Goal: Check status: Check status

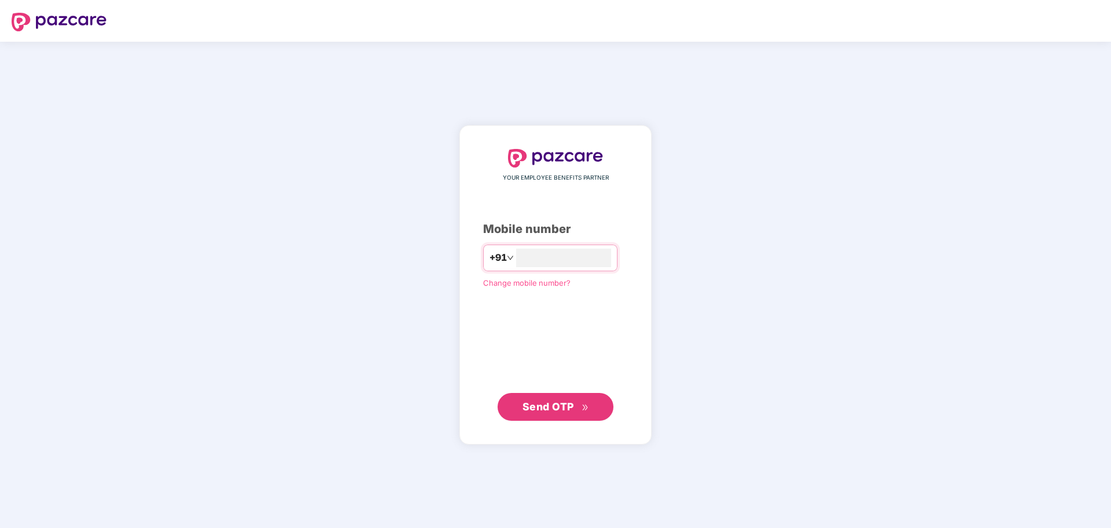
type input "**********"
click at [545, 397] on button "Send OTP" at bounding box center [556, 406] width 116 height 28
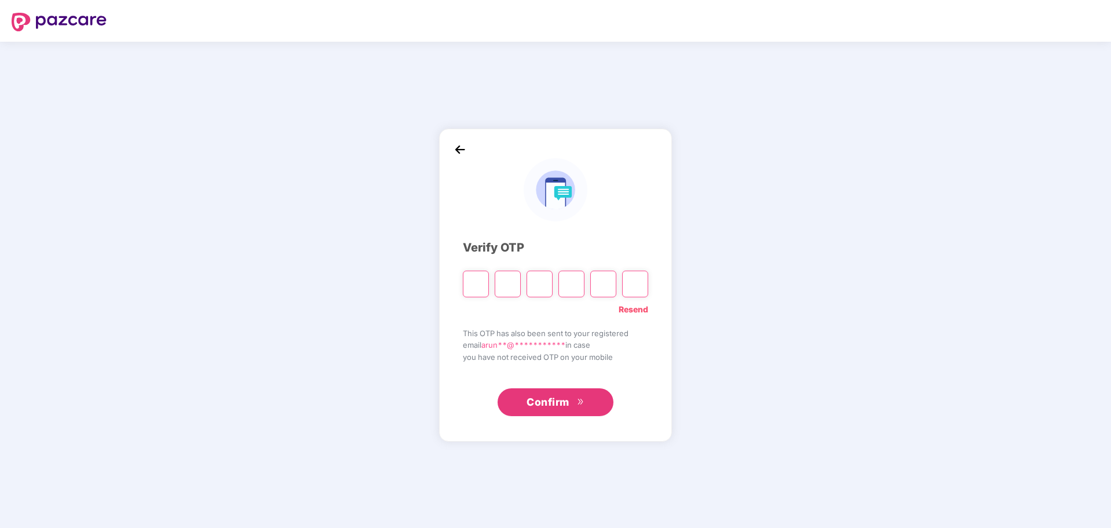
type input "*"
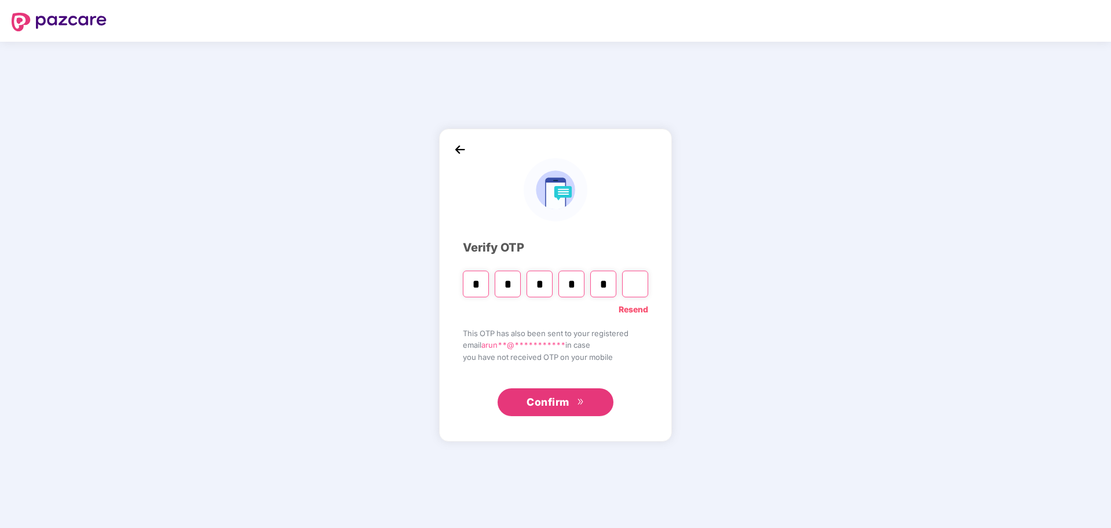
type input "*"
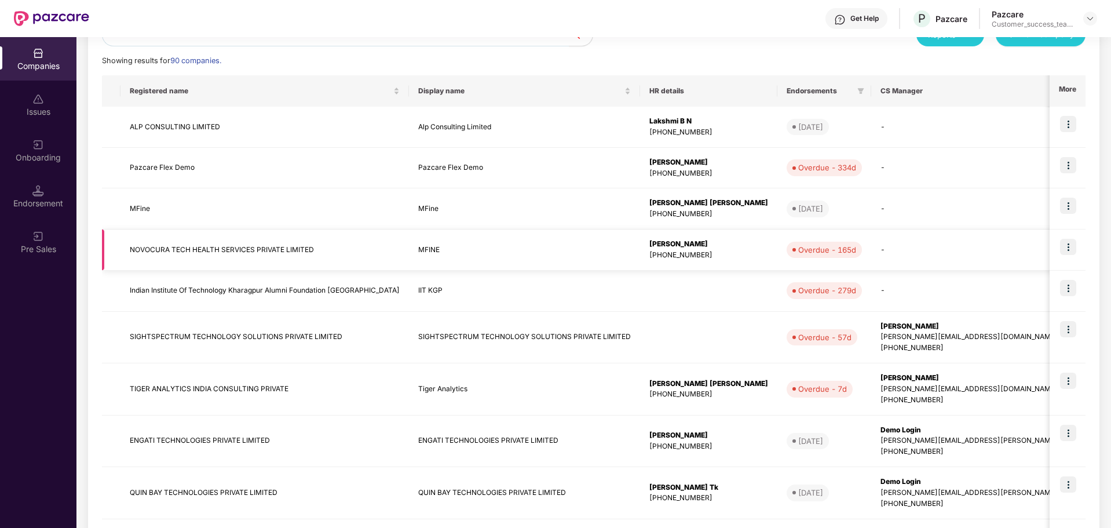
scroll to position [260, 0]
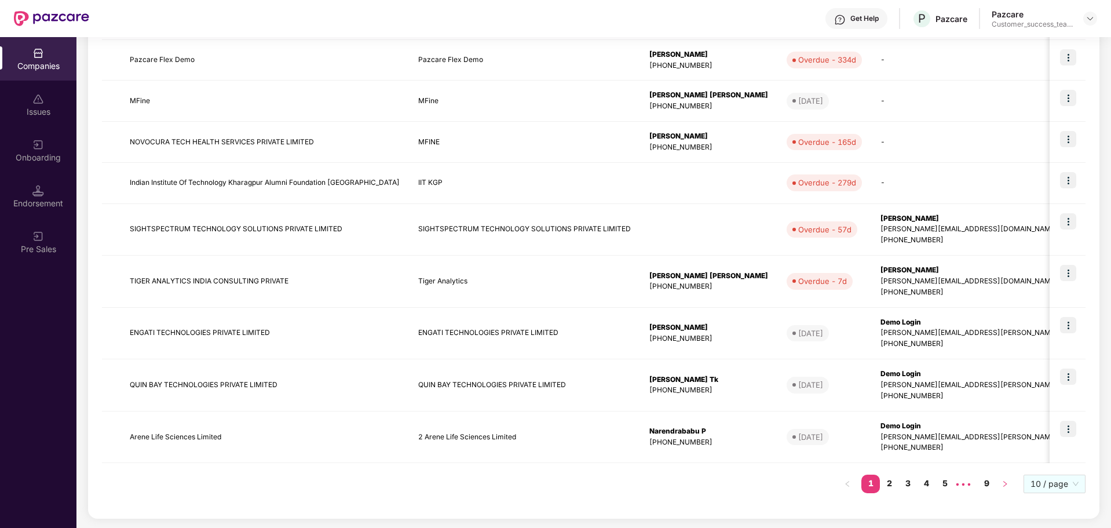
click at [999, 487] on button "button" at bounding box center [1005, 483] width 19 height 19
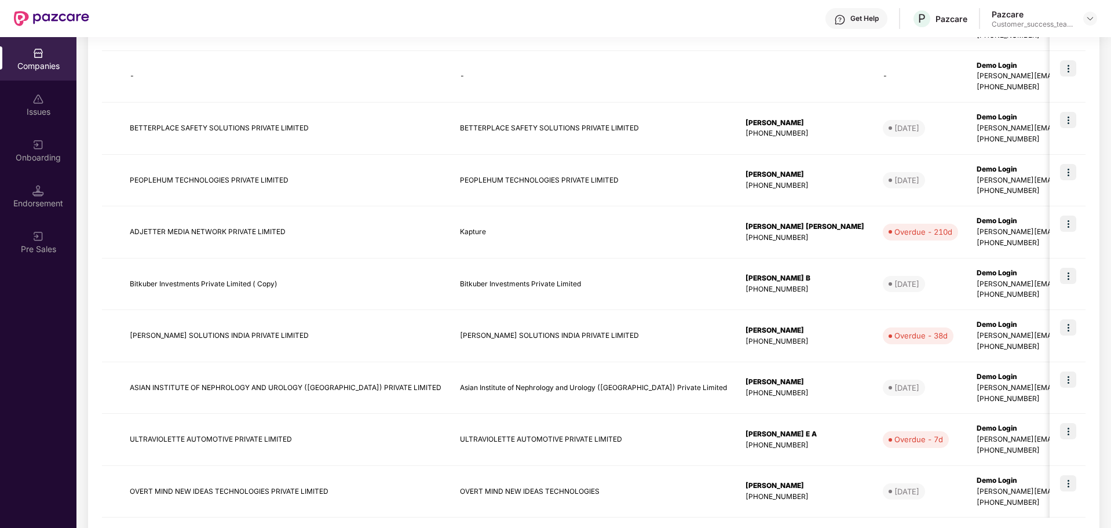
scroll to position [314, 0]
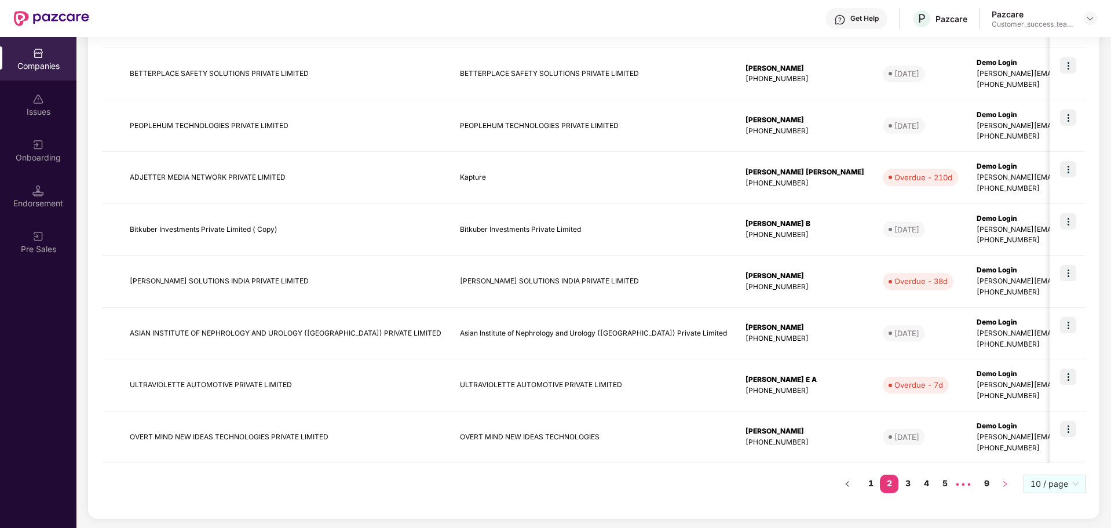
click at [1003, 485] on icon "right" at bounding box center [1005, 483] width 7 height 7
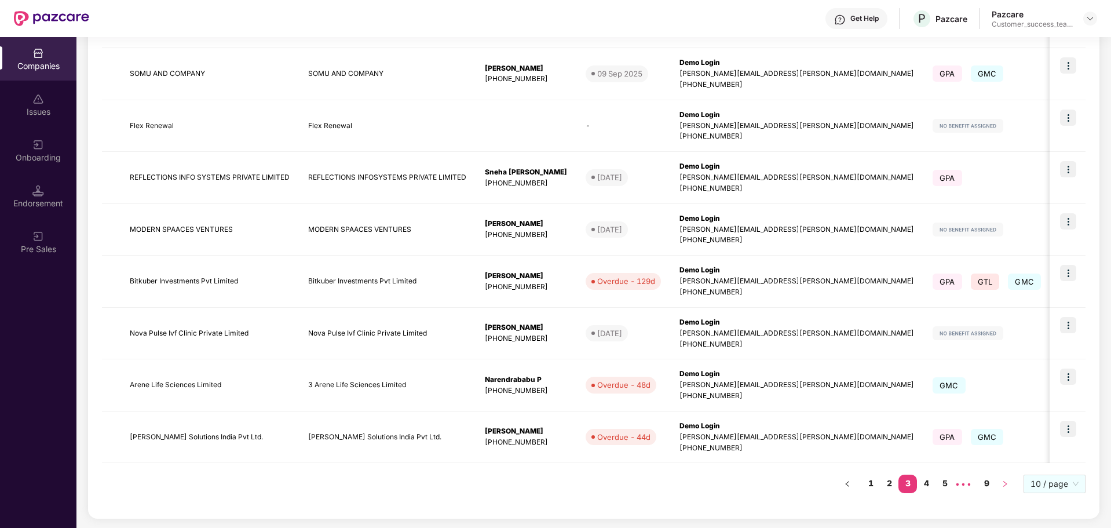
click at [1003, 485] on icon "right" at bounding box center [1005, 483] width 7 height 7
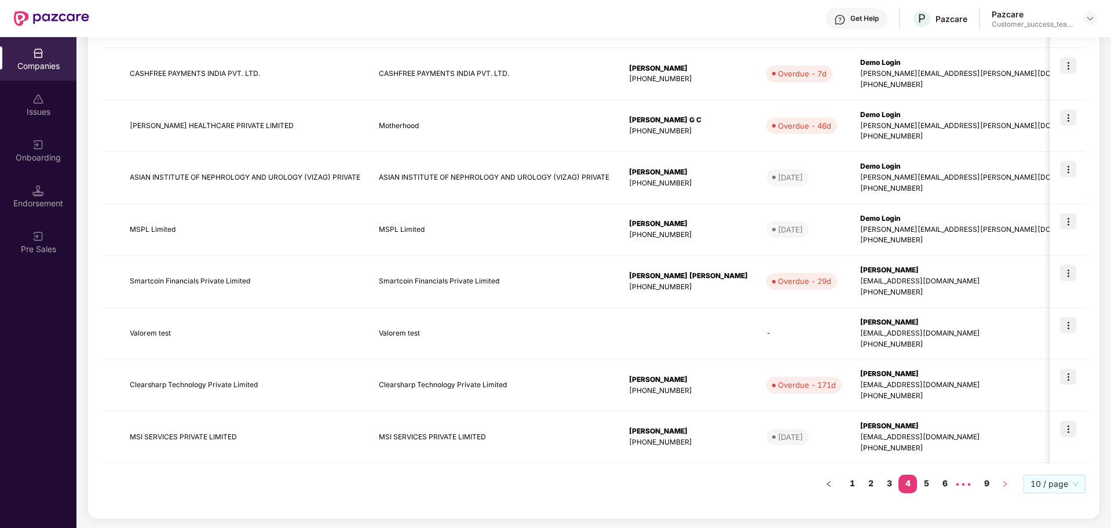
click at [1003, 485] on icon "right" at bounding box center [1005, 483] width 7 height 7
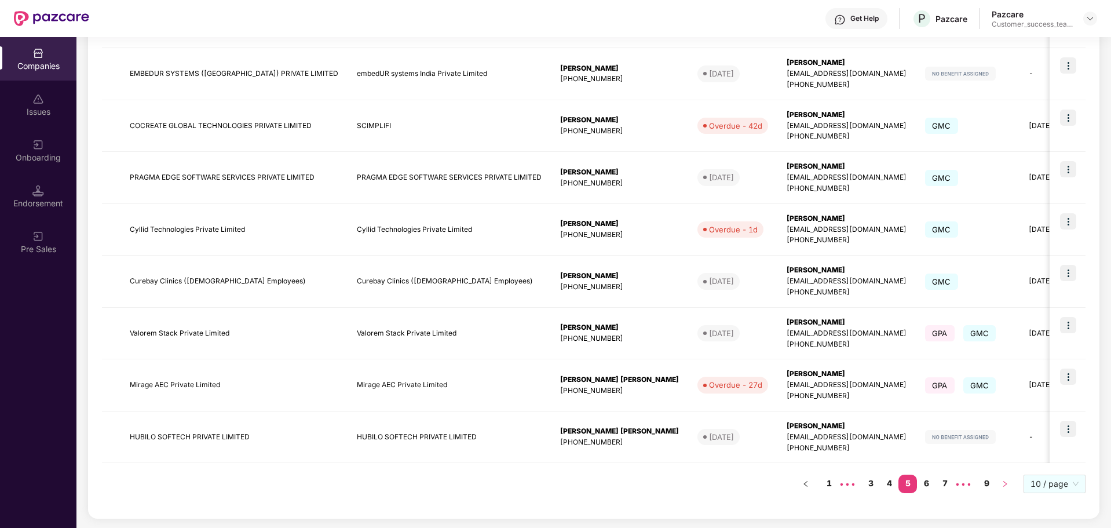
click at [1003, 485] on icon "right" at bounding box center [1005, 483] width 7 height 7
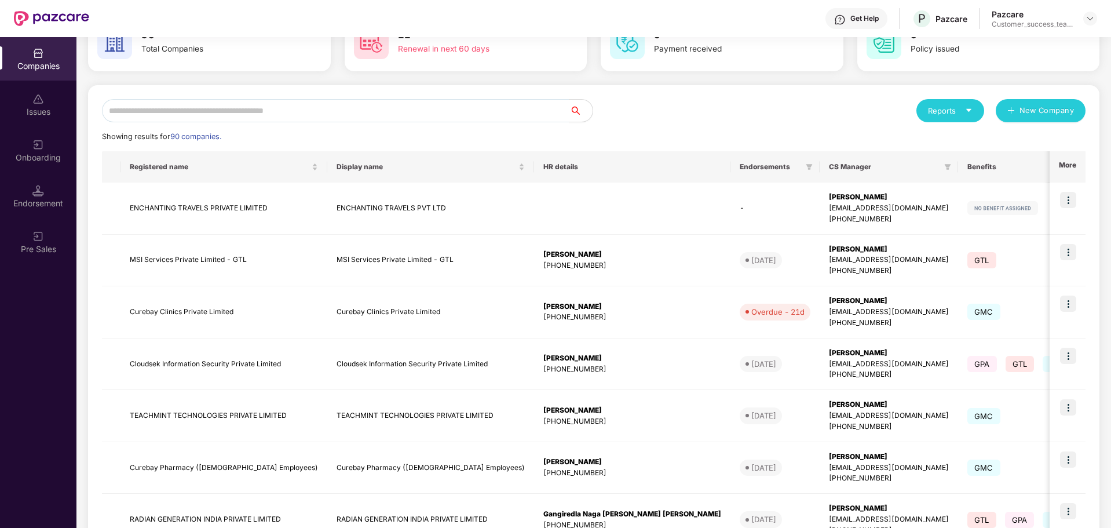
scroll to position [0, 0]
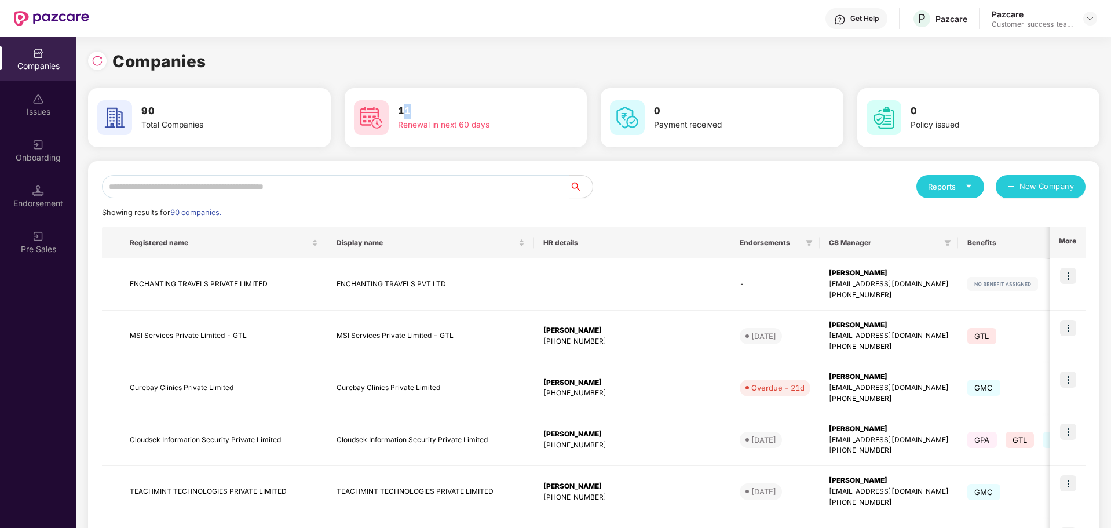
drag, startPoint x: 410, startPoint y: 102, endPoint x: 406, endPoint y: 111, distance: 9.9
click at [406, 111] on div "11 Renewal in next 60 days" at bounding box center [465, 117] width 233 height 41
click at [406, 111] on h3 "11" at bounding box center [471, 111] width 146 height 15
click at [975, 190] on div "Reports" at bounding box center [950, 186] width 68 height 23
click at [962, 218] on div "Companies" at bounding box center [944, 217] width 42 height 13
